Goal: Transaction & Acquisition: Download file/media

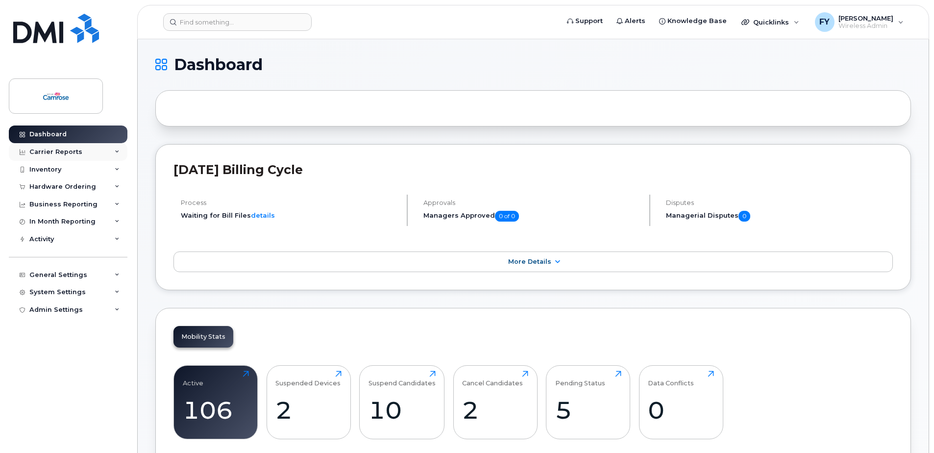
click at [63, 155] on div "Carrier Reports" at bounding box center [55, 152] width 53 height 8
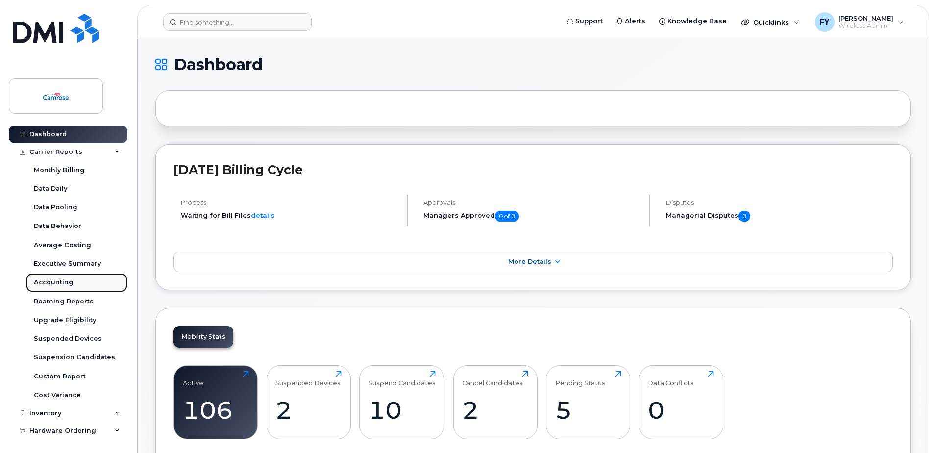
click at [50, 285] on div "Accounting" at bounding box center [54, 282] width 40 height 9
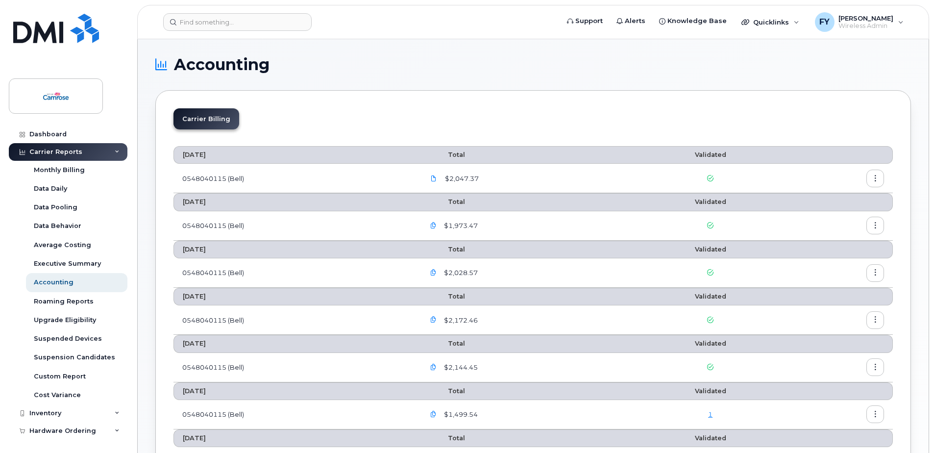
click at [878, 180] on icon "button" at bounding box center [876, 179] width 6 height 6
click at [833, 214] on span "Download" at bounding box center [831, 218] width 38 height 9
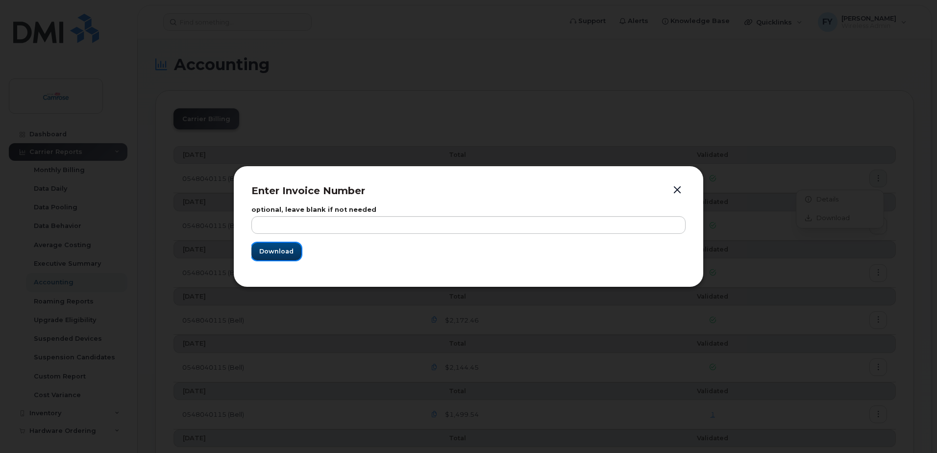
click at [276, 251] on span "Download" at bounding box center [276, 251] width 34 height 9
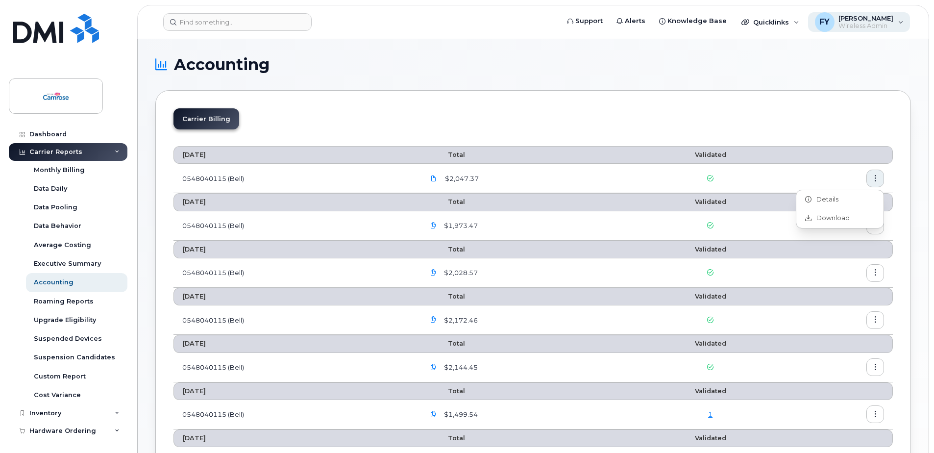
click at [887, 21] on span "[PERSON_NAME]" at bounding box center [866, 18] width 55 height 8
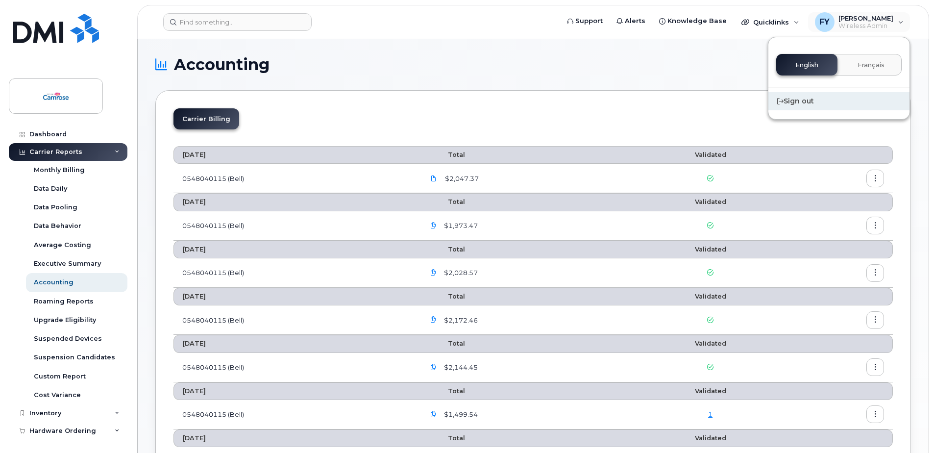
click at [801, 100] on div "Sign out" at bounding box center [839, 101] width 141 height 18
